Goal: Communication & Community: Answer question/provide support

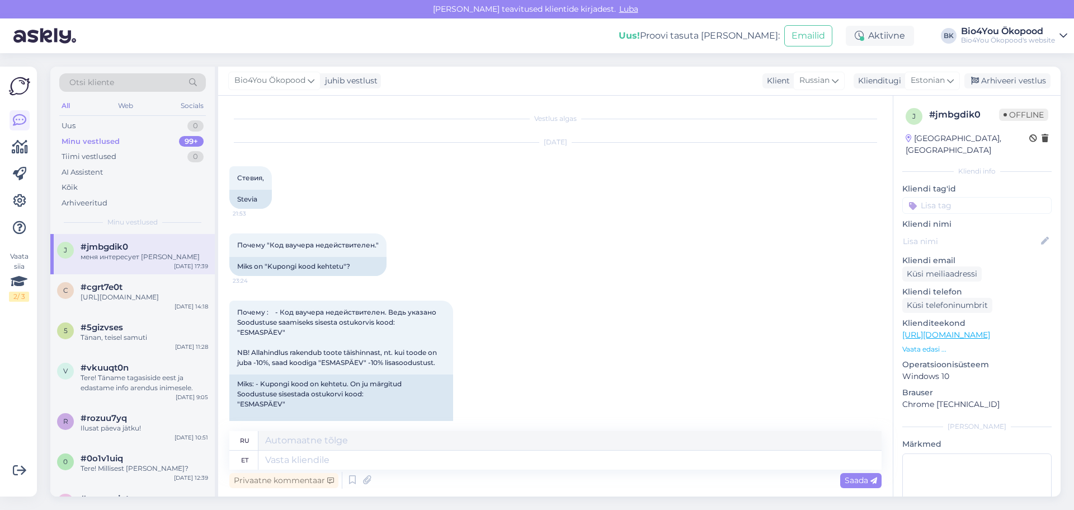
scroll to position [612, 0]
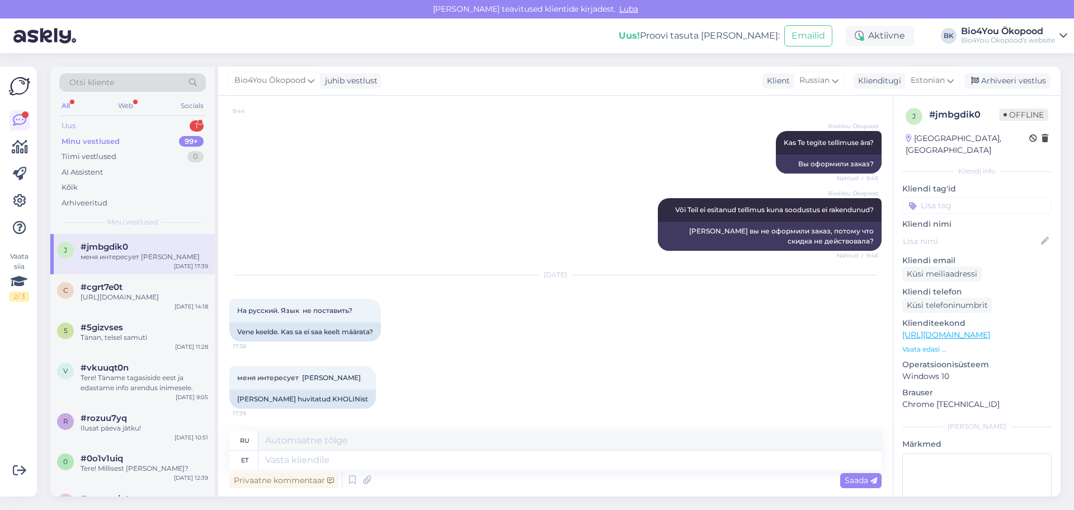
click at [132, 121] on div "Uus 1" at bounding box center [132, 126] width 147 height 16
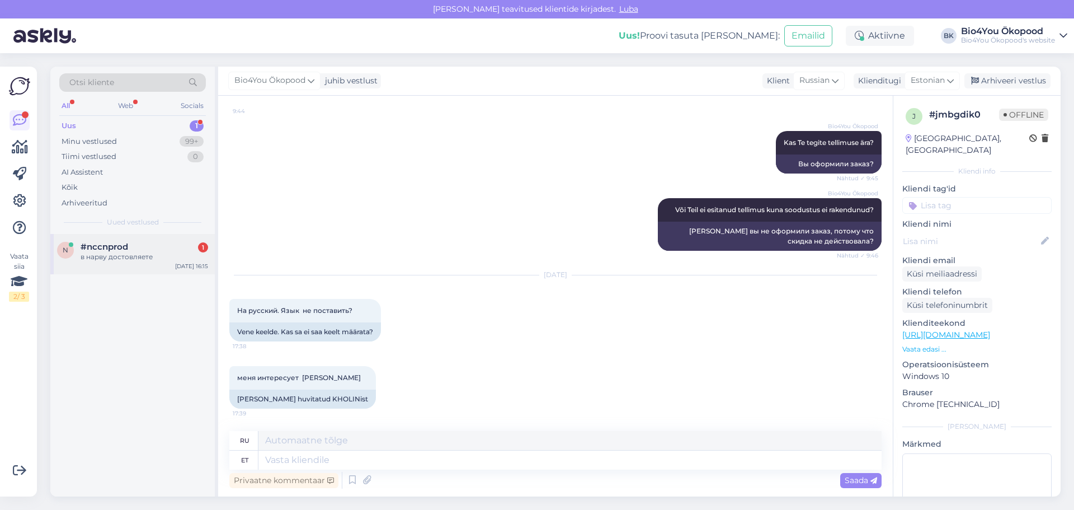
click at [147, 246] on div "#nccnprod 1" at bounding box center [145, 247] width 128 height 10
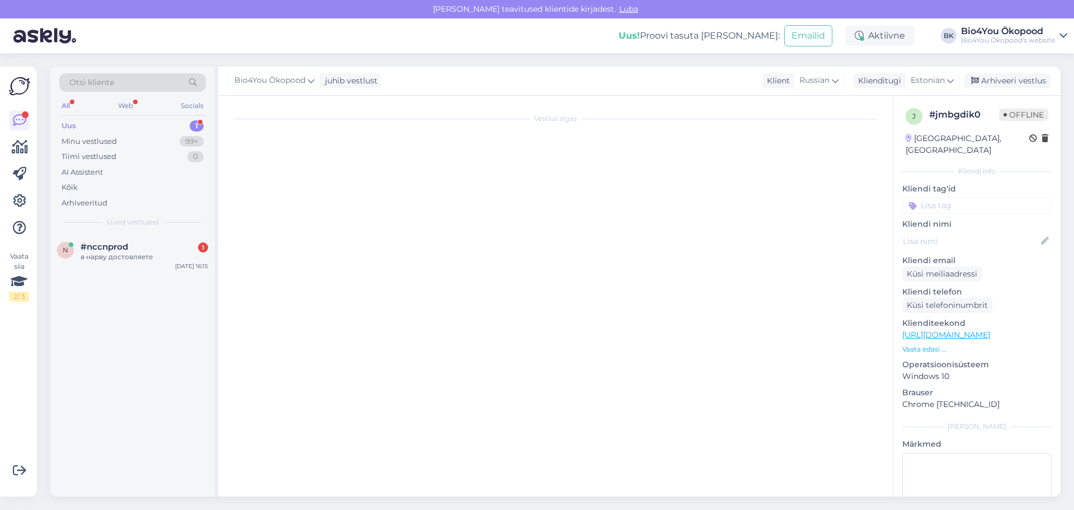
scroll to position [0, 0]
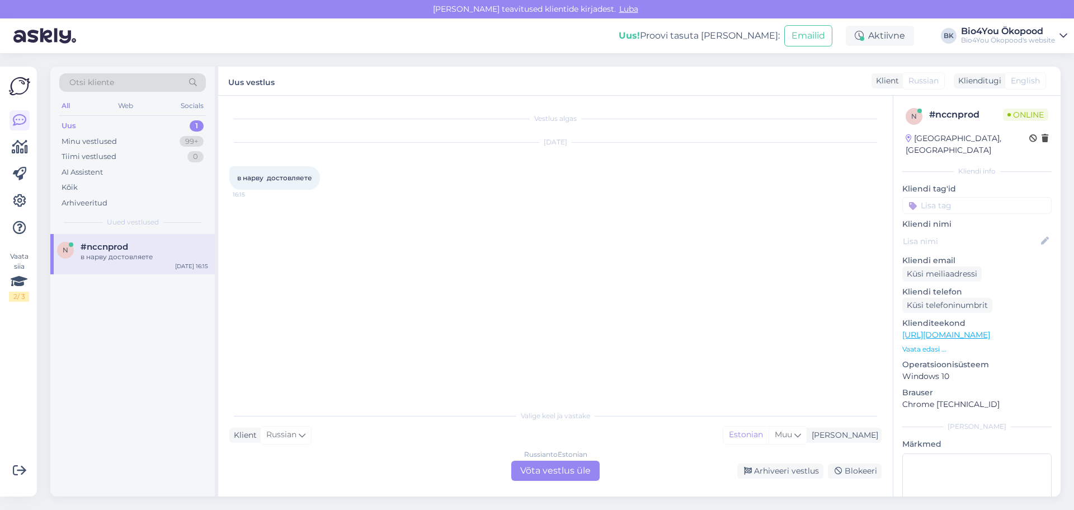
click at [558, 473] on div "Russian to Estonian Võta vestlus üle" at bounding box center [555, 470] width 88 height 20
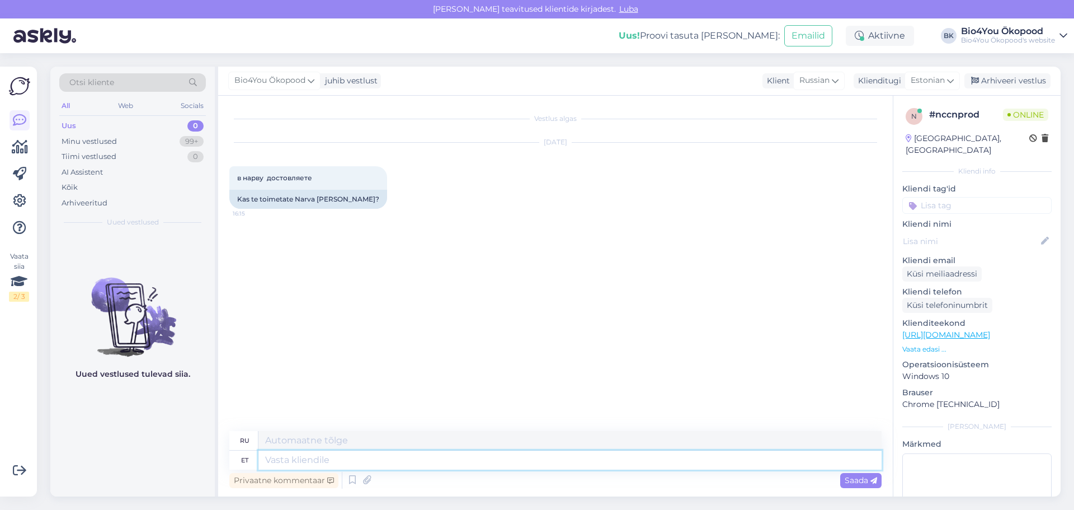
click at [308, 457] on textarea at bounding box center [569, 459] width 623 height 19
type textarea "Tere!"
type textarea "Привет"
type textarea "Tere!"
type textarea "Привет!"
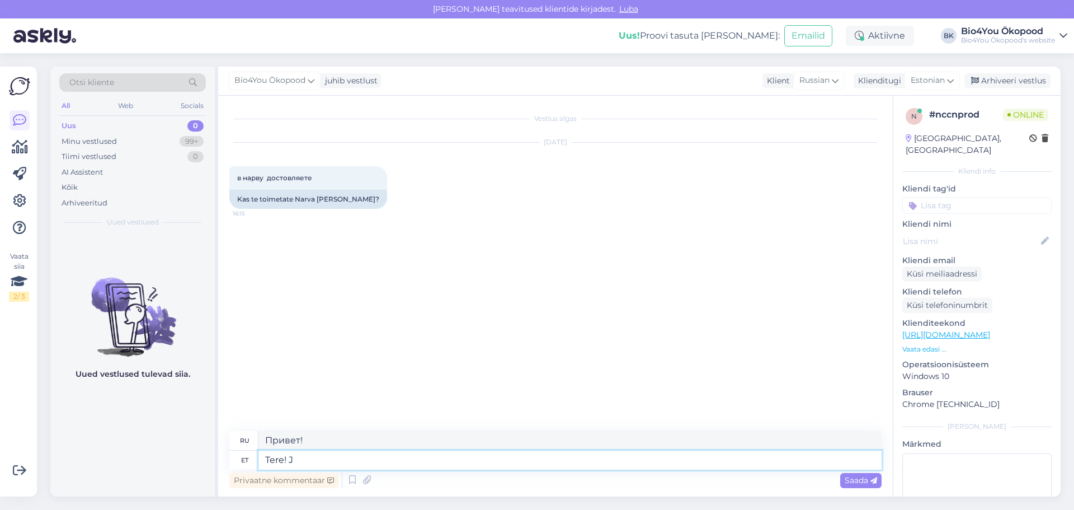
type textarea "Tere! Ja"
type textarea "Привет! И"
type textarea "Tere! [GEOGRAPHIC_DATA]"
type textarea "Привет! Да."
type textarea "Tere! Jah, s"
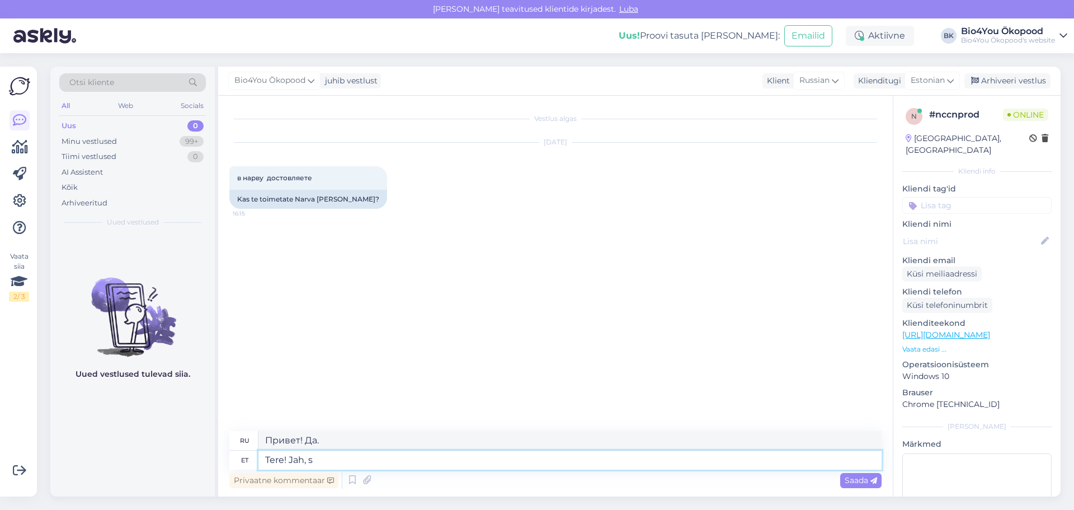
type textarea "Привет! Да,"
type textarea "Tere! Jah, saate"
type textarea "Здравствуйте! Да, можете."
type textarea "Tere! Jah, saate ostukorvis va"
type textarea "Здравствуйте! Да, можно в корзине."
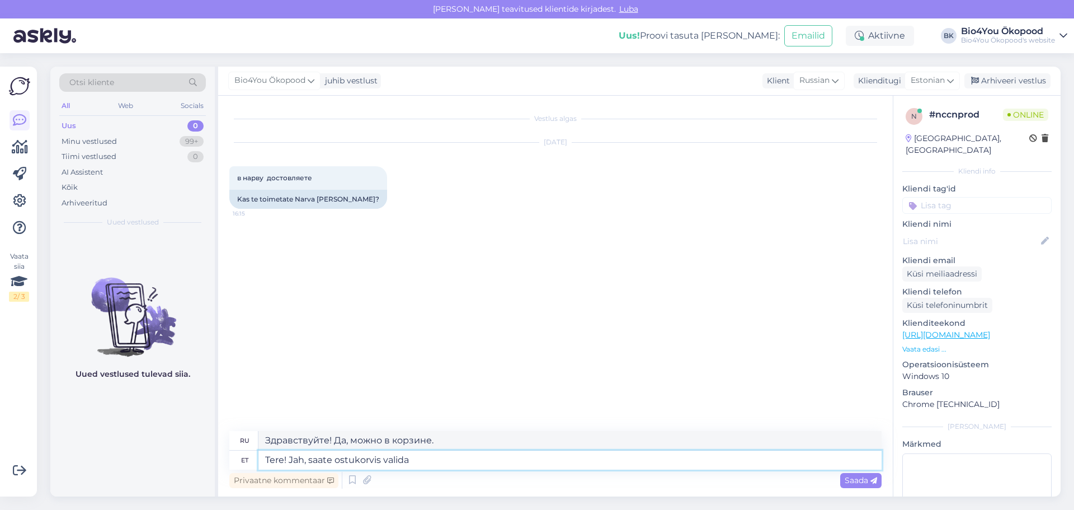
type textarea "Tere! Jah, saate ostukorvis valida e"
type textarea "Здравствуйте! Да, вы можете выбрать в корзине."
type textarea "Tere! Jah, saate ostukorvis [PERSON_NAME] sobiva p"
type textarea "Здравствуйте! Да, вы можете выбрать подходящий вам вариант в корзине."
type textarea "Tere! Jah, saate ostukorvis [PERSON_NAME] sobiva pakiautomaadi."
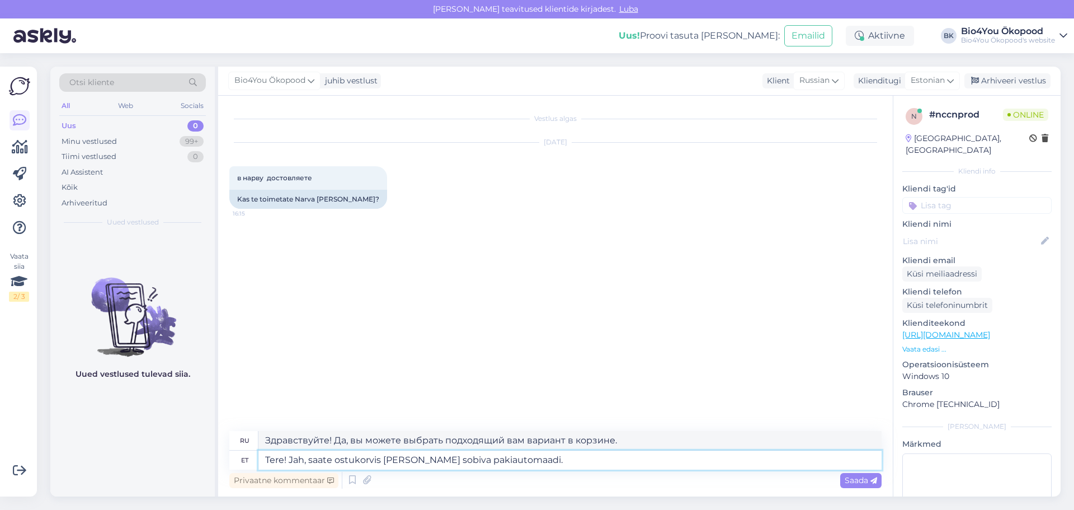
type textarea "Здравствуйте! Да, вы можете выбрать подходящий вам пакомат в корзине."
type textarea "Tere! Jah, saate ostukorvis [PERSON_NAME] sobiva pakiautomaadi."
click at [861, 479] on span "Saada" at bounding box center [861, 480] width 32 height 10
